Goal: Task Accomplishment & Management: Manage account settings

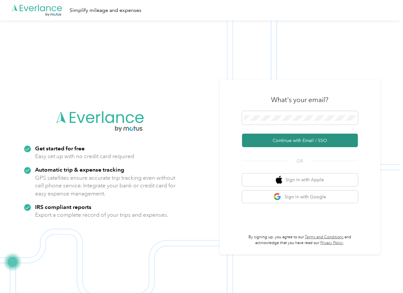
click at [261, 139] on button "Continue with Email / SSO" at bounding box center [300, 141] width 116 height 14
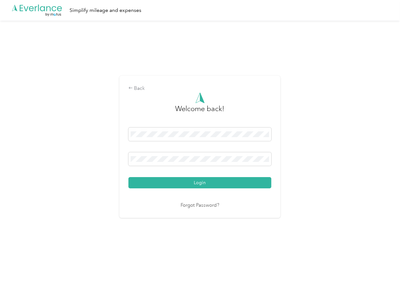
click at [144, 182] on button "Login" at bounding box center [200, 182] width 143 height 11
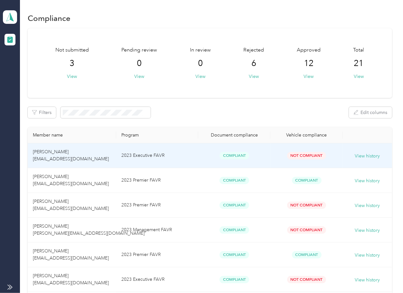
click at [217, 116] on div "Filters Edit columns" at bounding box center [210, 112] width 364 height 11
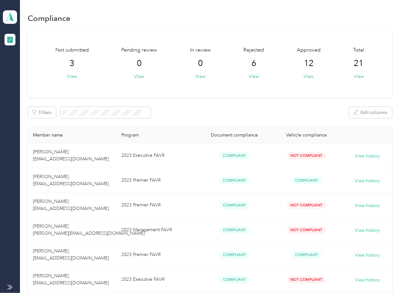
drag, startPoint x: 16, startPoint y: 15, endPoint x: 19, endPoint y: 21, distance: 7.1
click at [16, 15] on span at bounding box center [10, 17] width 14 height 14
click at [25, 68] on div "Log out" at bounding box center [20, 67] width 25 height 7
